Goal: Navigation & Orientation: Understand site structure

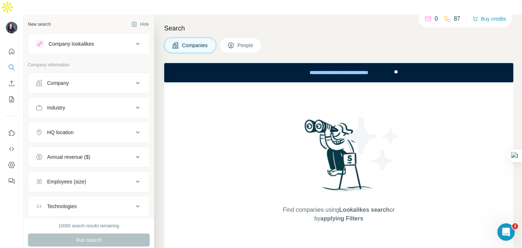
click at [435, 20] on p "0" at bounding box center [436, 19] width 3 height 9
click at [9, 45] on button "Quick start" at bounding box center [12, 51] width 12 height 13
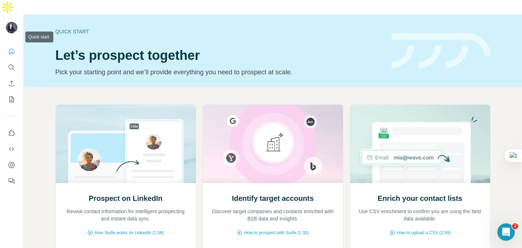
click at [9, 45] on button "Quick start" at bounding box center [12, 51] width 12 height 13
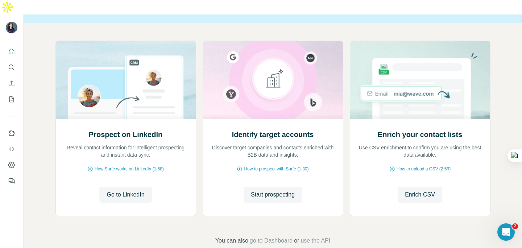
click at [5, 50] on div at bounding box center [11, 114] width 23 height 147
click at [12, 68] on icon "Search" at bounding box center [13, 69] width 2 height 2
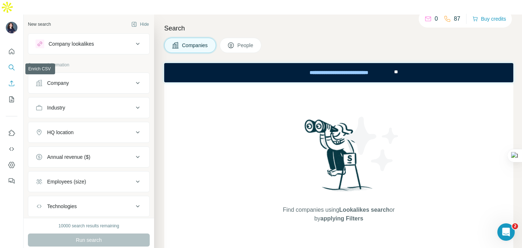
click at [16, 77] on button "Enrich CSV" at bounding box center [12, 83] width 12 height 13
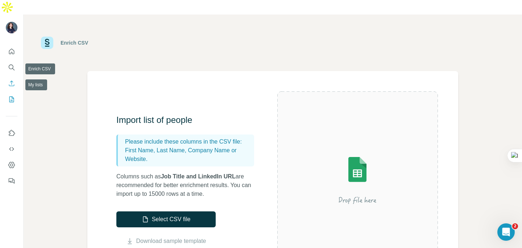
click at [12, 96] on icon "My lists" at bounding box center [11, 99] width 7 height 7
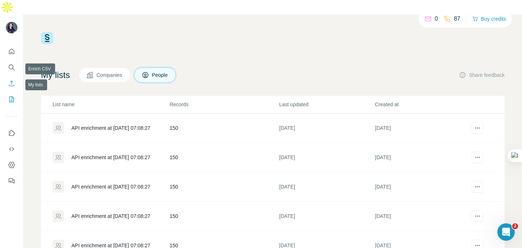
click at [13, 80] on icon "Enrich CSV" at bounding box center [11, 83] width 7 height 7
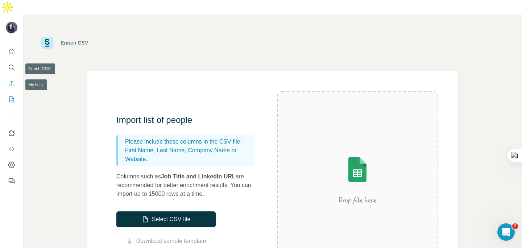
click at [11, 96] on icon "My lists" at bounding box center [11, 99] width 7 height 7
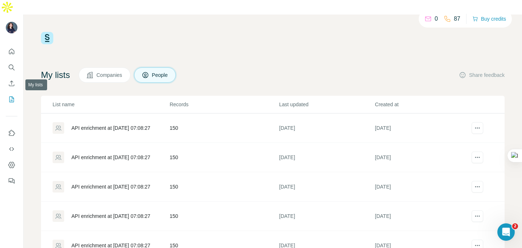
click at [9, 130] on icon "Use Surfe on LinkedIn" at bounding box center [12, 133] width 6 height 6
click at [15, 161] on icon "Dashboard" at bounding box center [11, 164] width 7 height 7
